Goal: Task Accomplishment & Management: Manage account settings

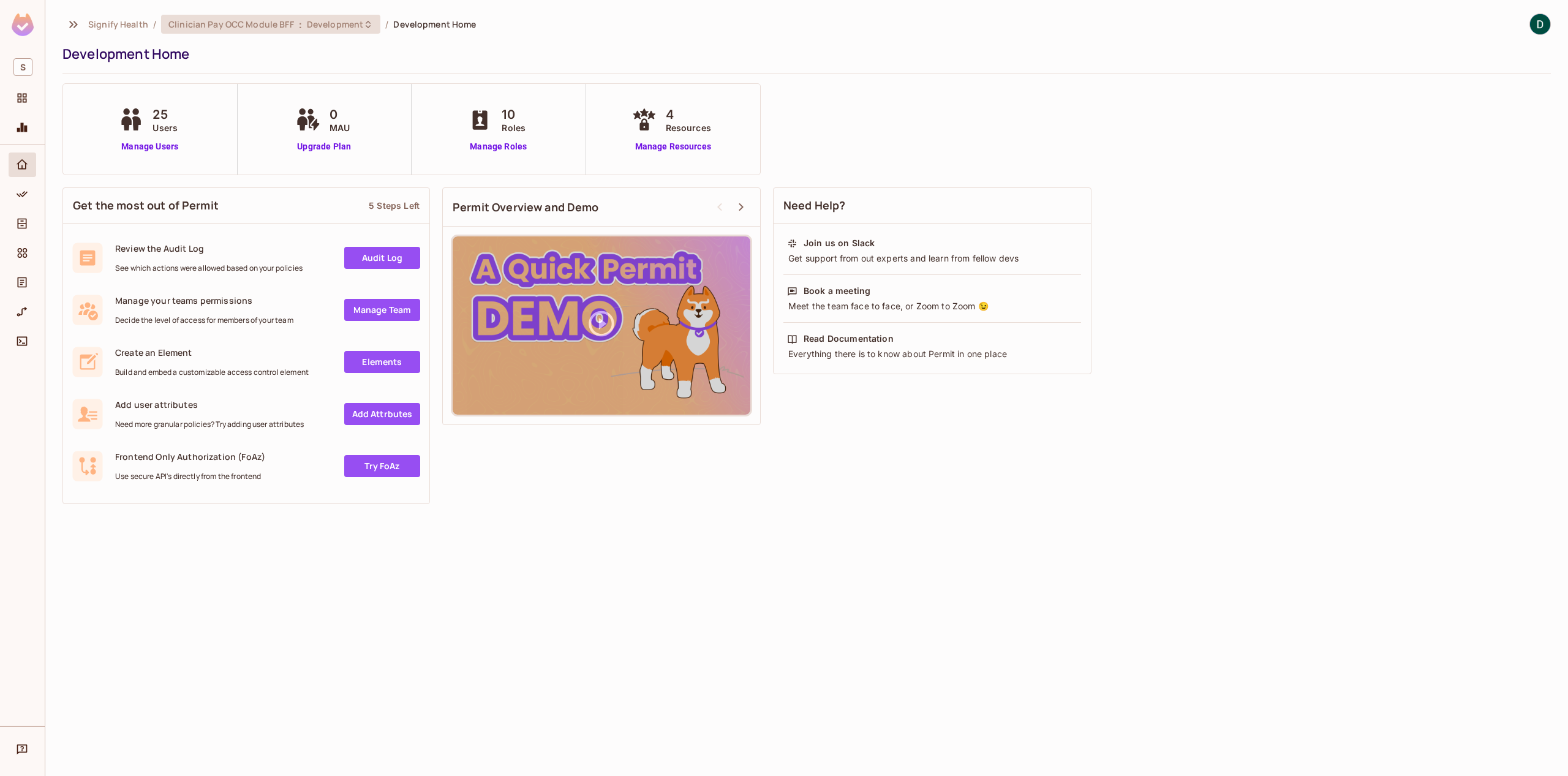
click at [211, 31] on div "Clinician Pay OCC Module BFF : Development" at bounding box center [271, 24] width 220 height 19
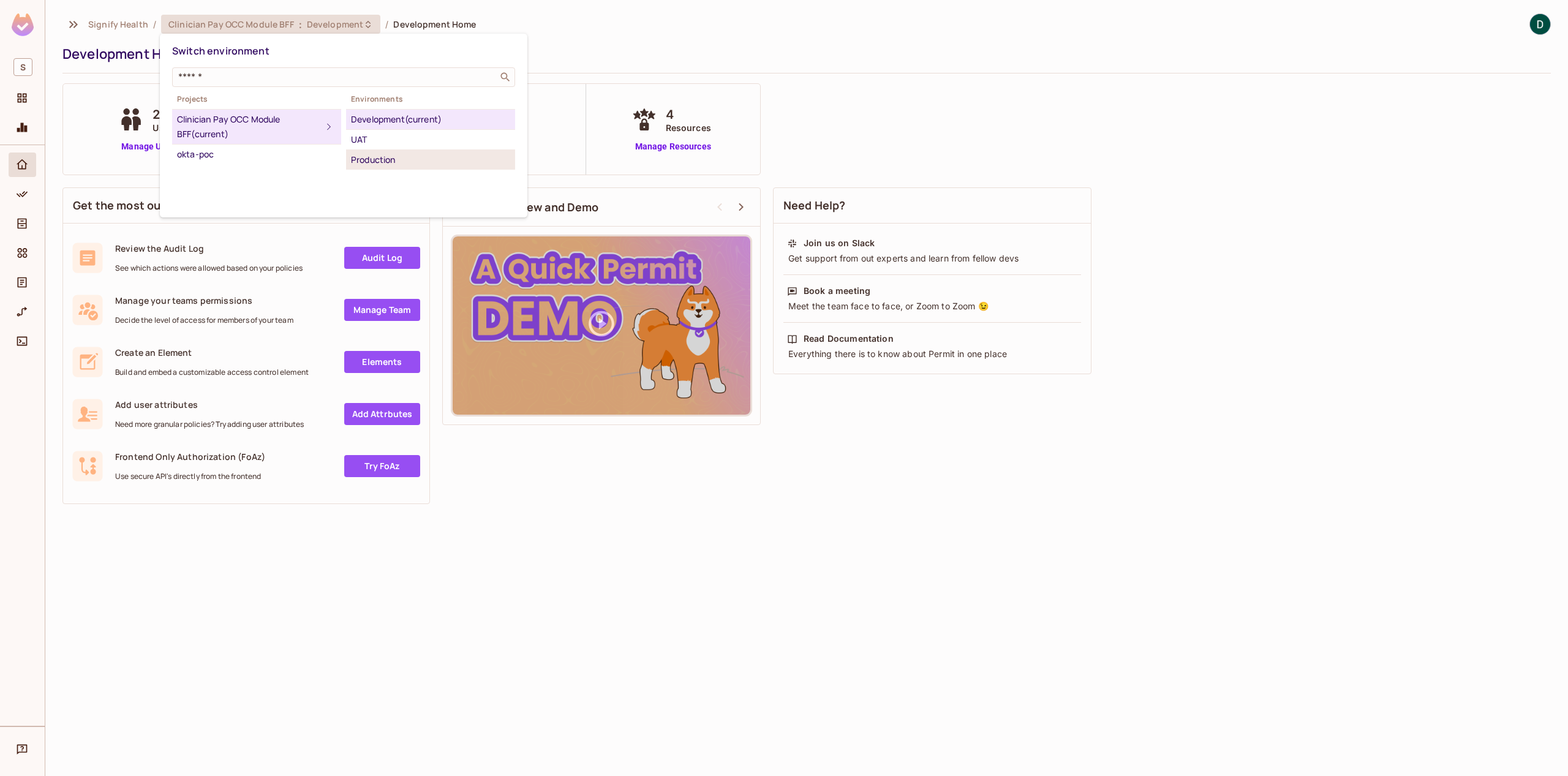
click at [372, 152] on div "Production" at bounding box center [431, 160] width 160 height 15
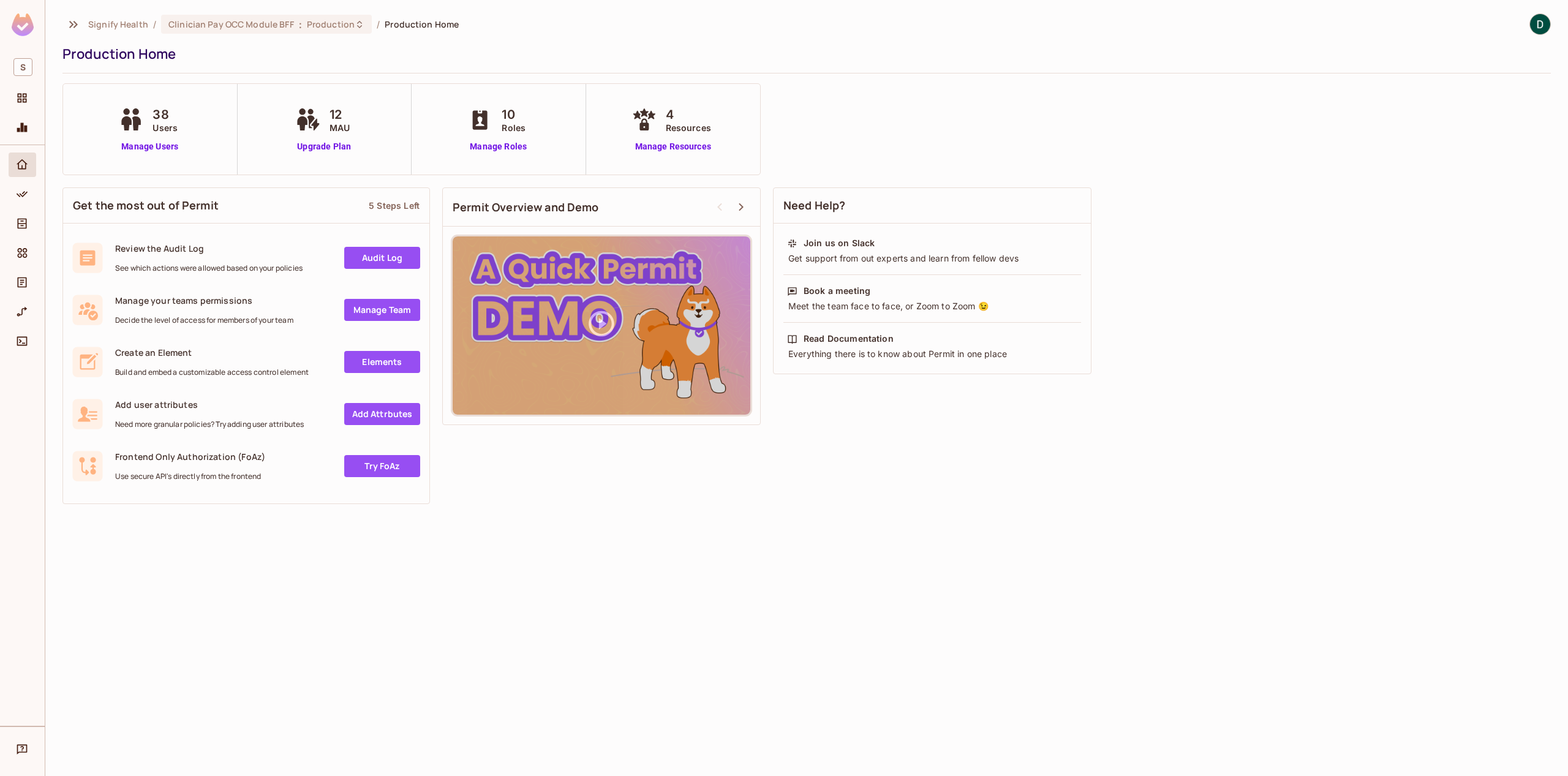
click at [40, 197] on div at bounding box center [22, 436] width 44 height 581
click at [30, 196] on div "Policy" at bounding box center [24, 194] width 21 height 15
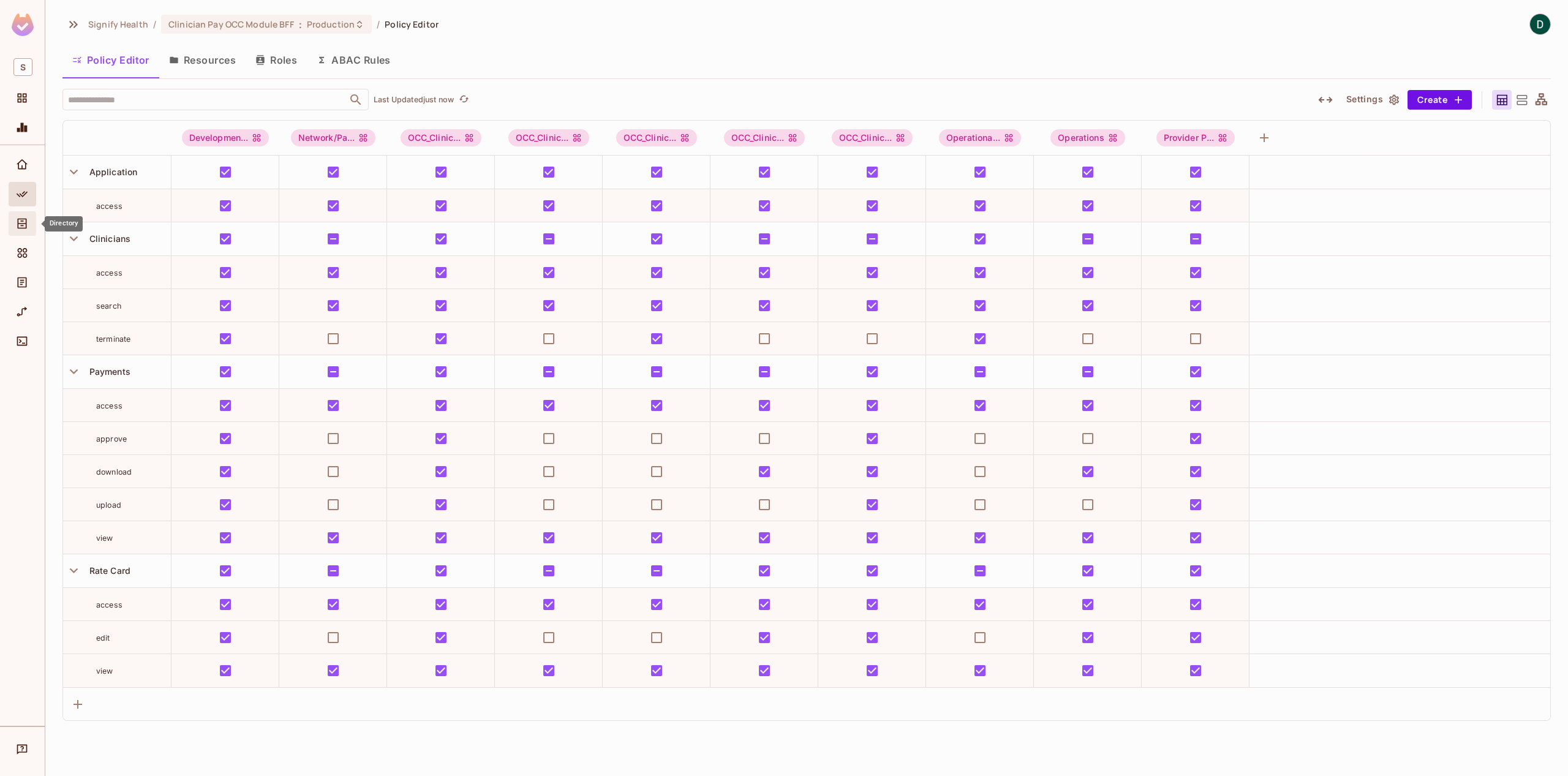
click at [21, 227] on icon "Directory" at bounding box center [23, 224] width 13 height 13
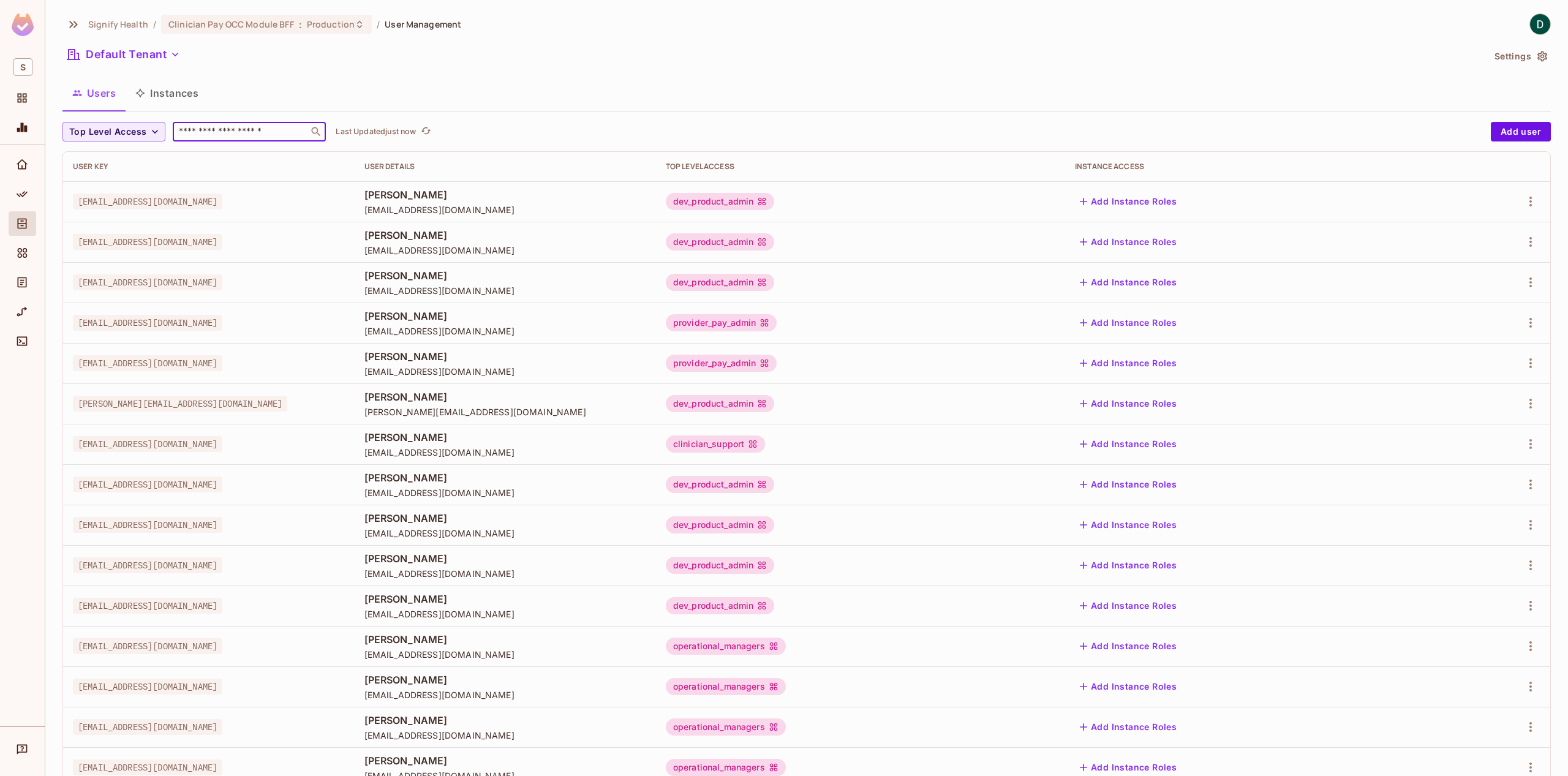
click at [237, 135] on input "text" at bounding box center [240, 132] width 129 height 13
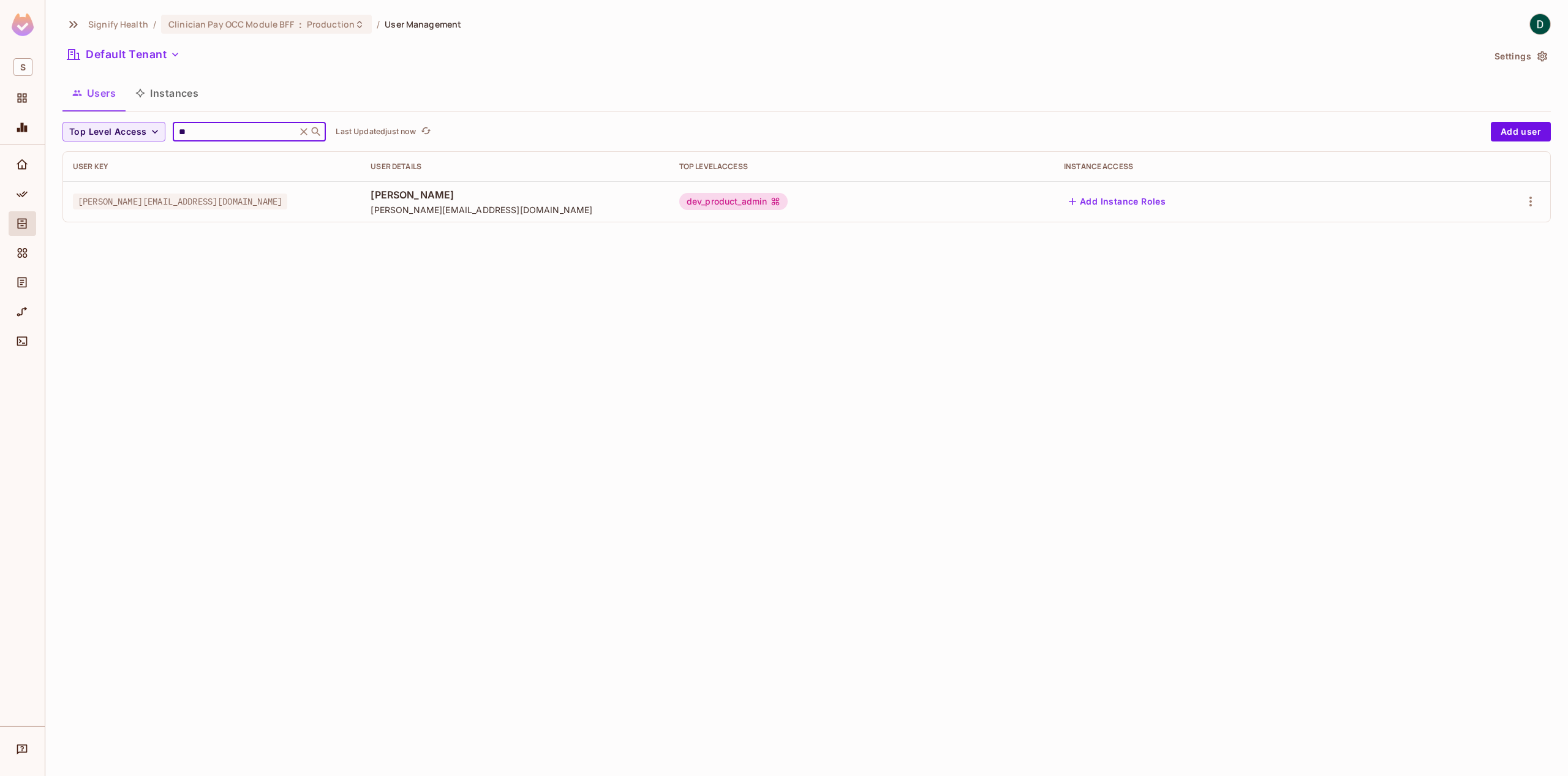
type input "*"
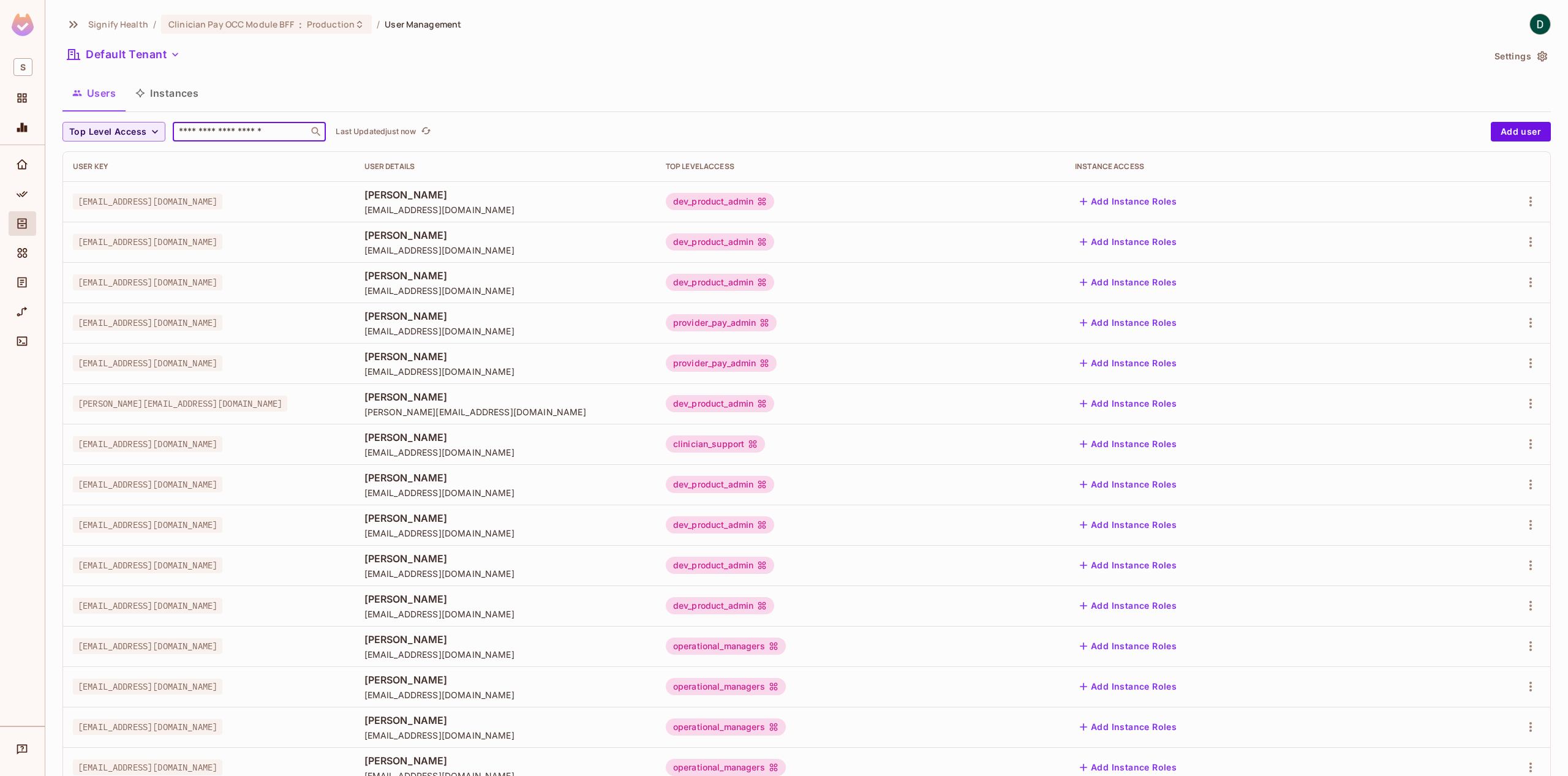
click at [239, 133] on input "text" at bounding box center [240, 132] width 129 height 13
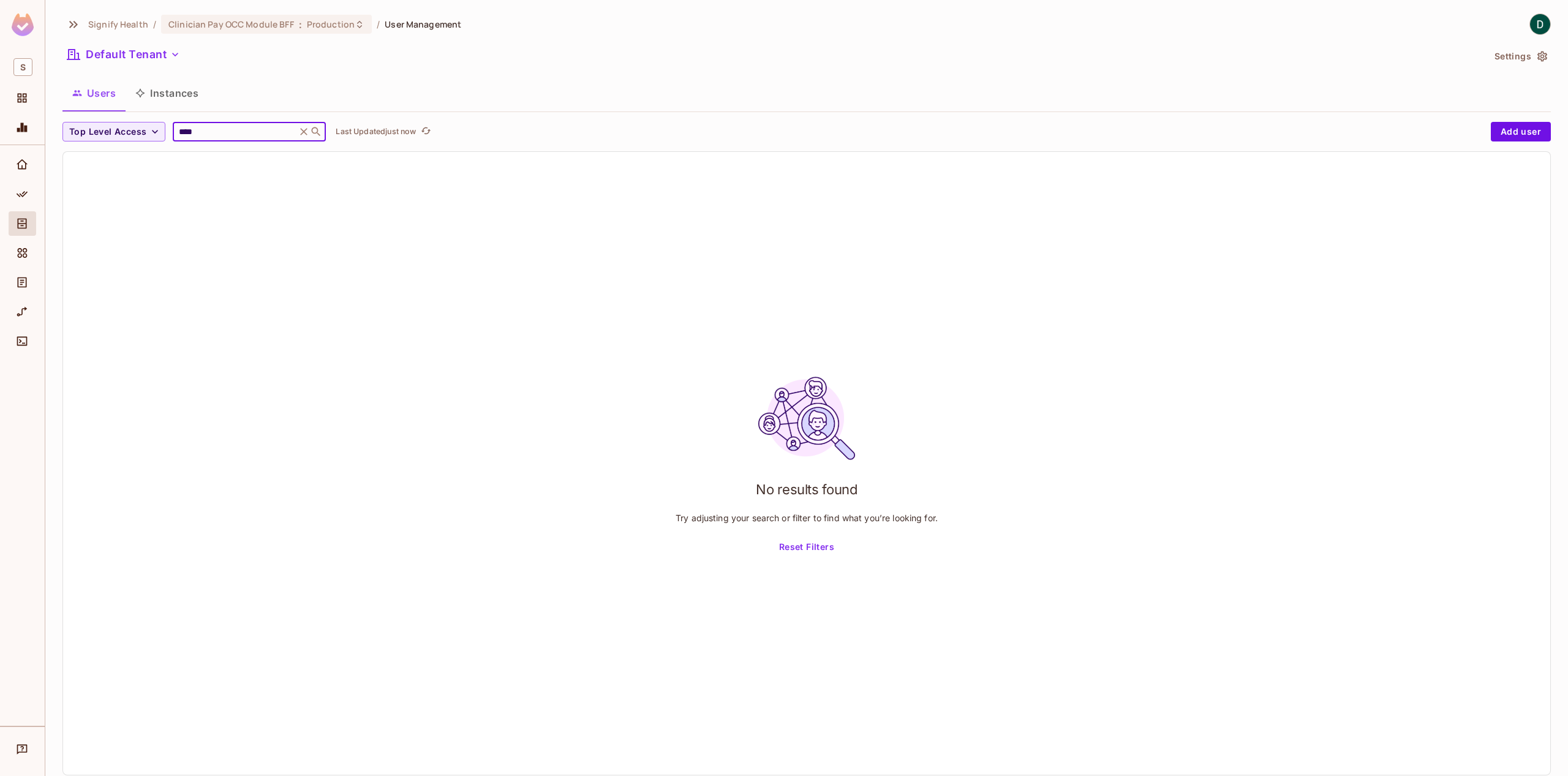
click at [231, 135] on input "****" at bounding box center [234, 132] width 116 height 13
type input "*"
